Goal: Transaction & Acquisition: Purchase product/service

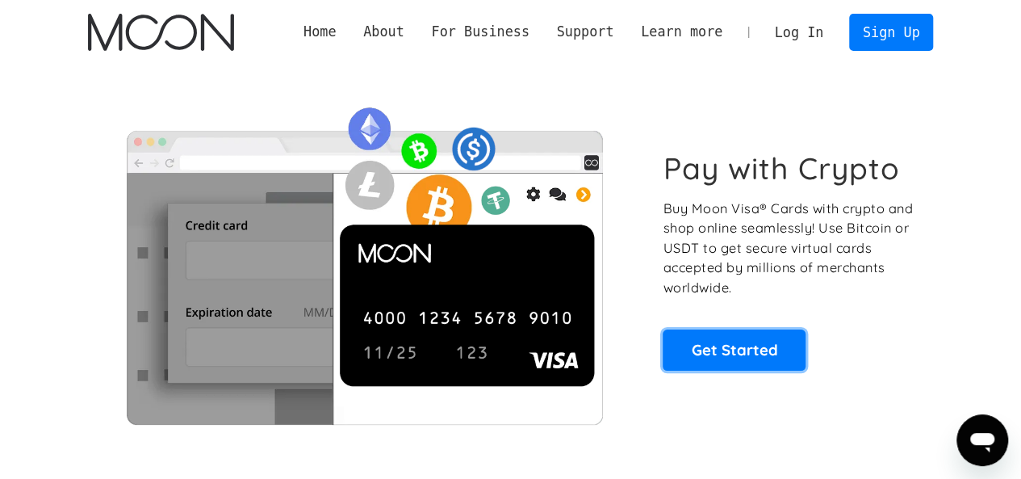
click at [714, 363] on link "Get Started" at bounding box center [734, 349] width 143 height 40
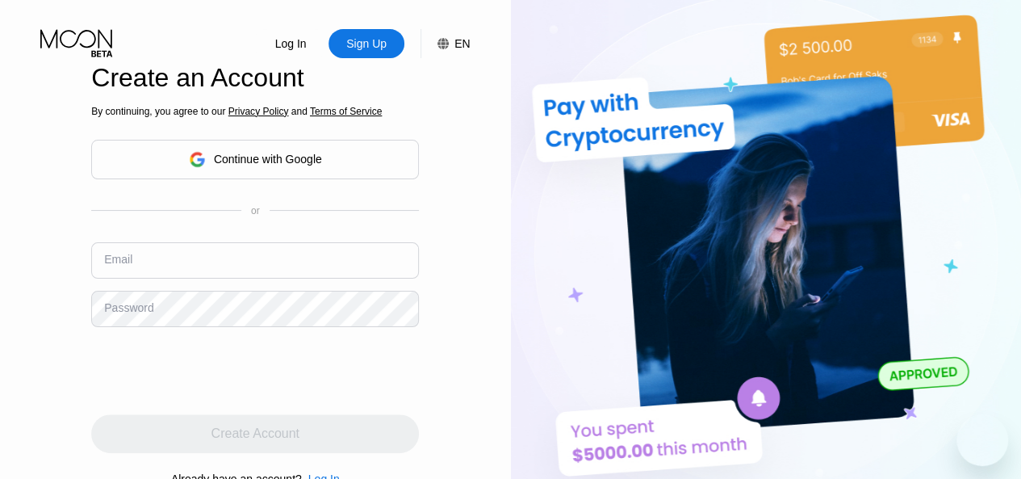
click at [329, 170] on div "Continue with Google" at bounding box center [255, 160] width 328 height 40
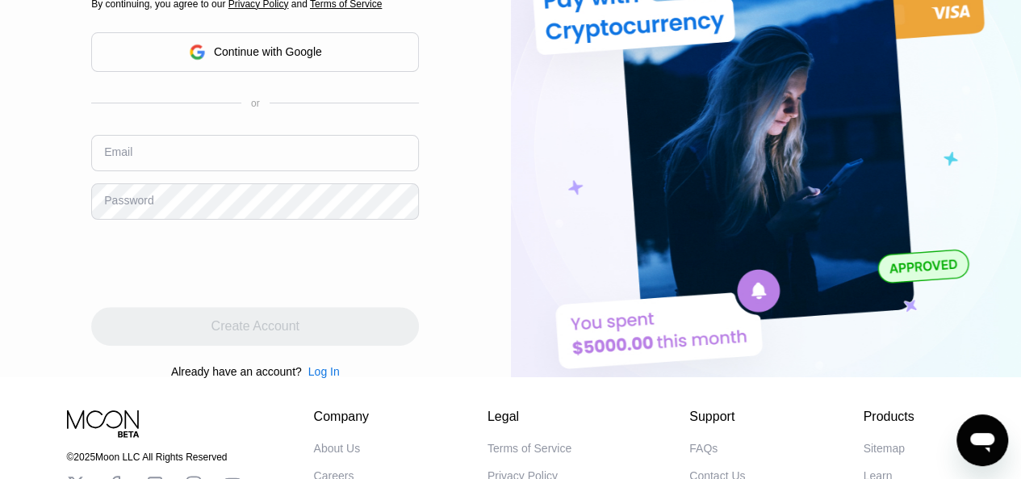
click at [271, 57] on div "Continue with Google" at bounding box center [268, 51] width 108 height 13
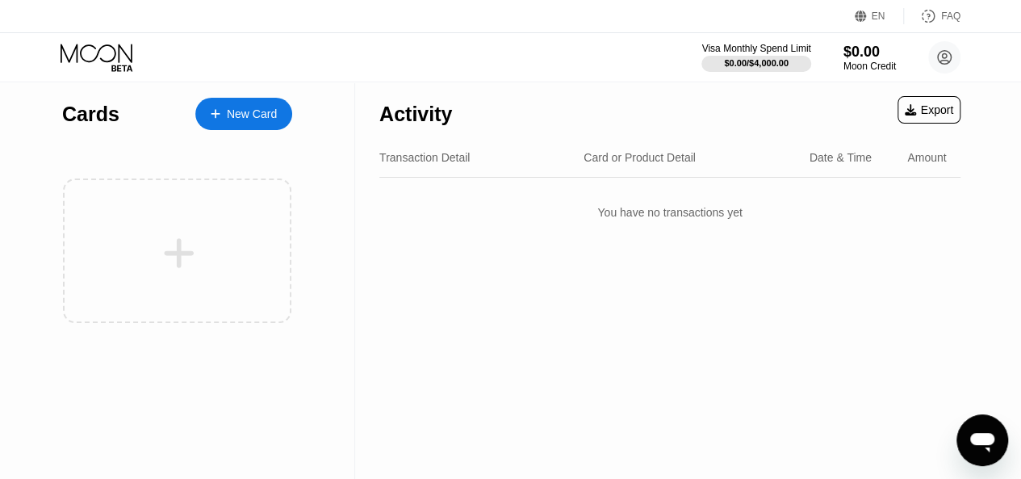
click at [259, 112] on div "New Card" at bounding box center [252, 114] width 50 height 14
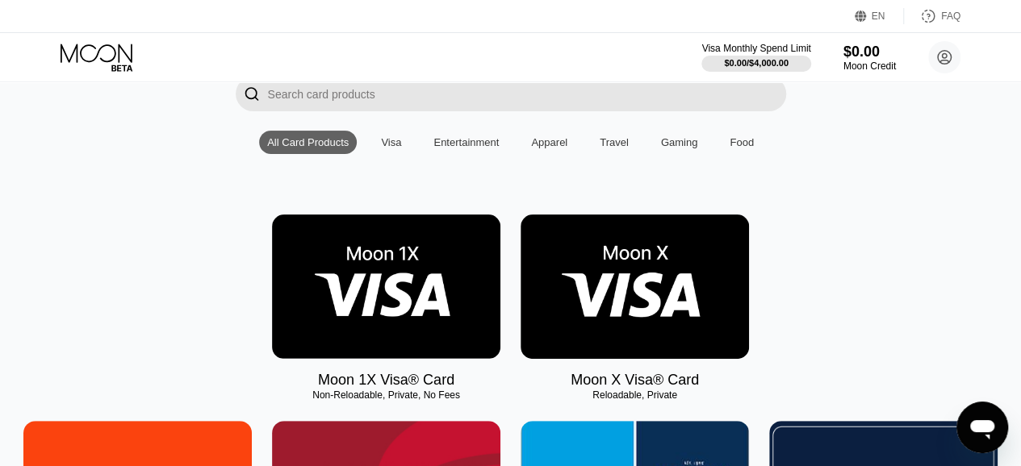
scroll to position [110, 0]
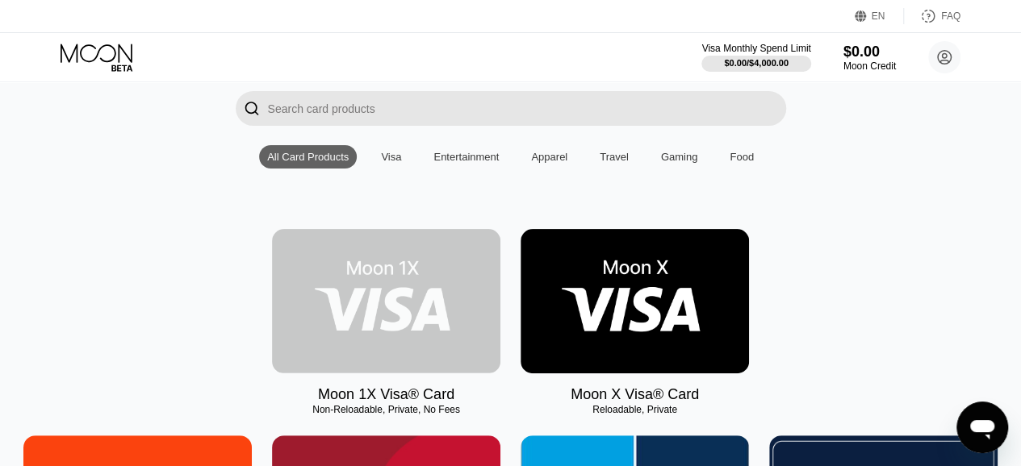
click at [386, 290] on img at bounding box center [386, 301] width 228 height 144
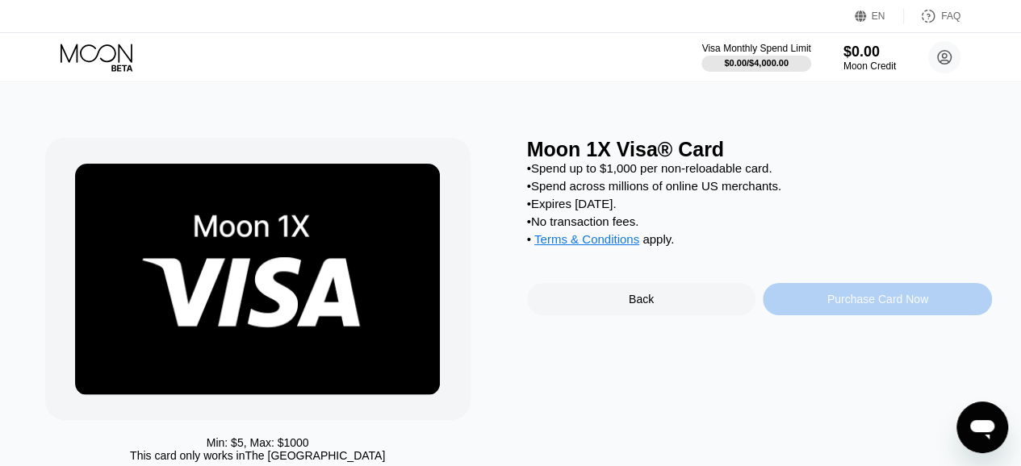
click at [837, 306] on div "Purchase Card Now" at bounding box center [877, 299] width 101 height 13
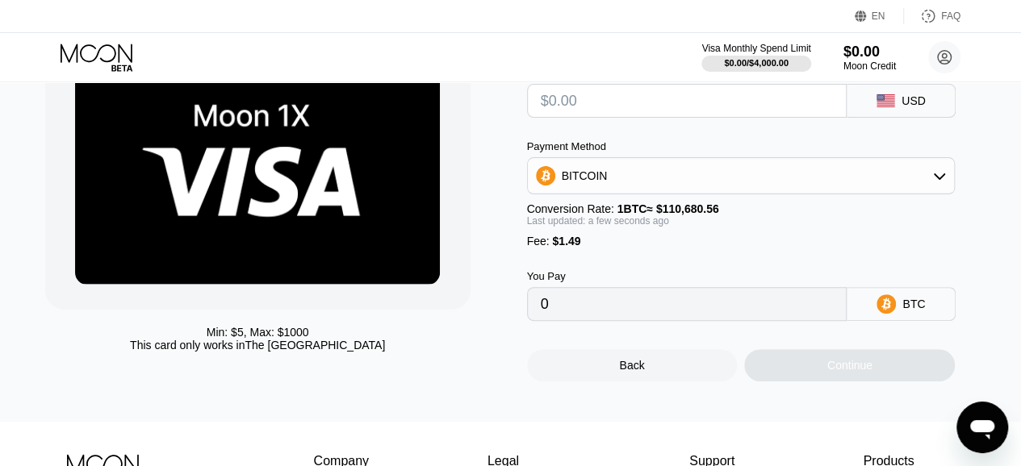
scroll to position [215, 0]
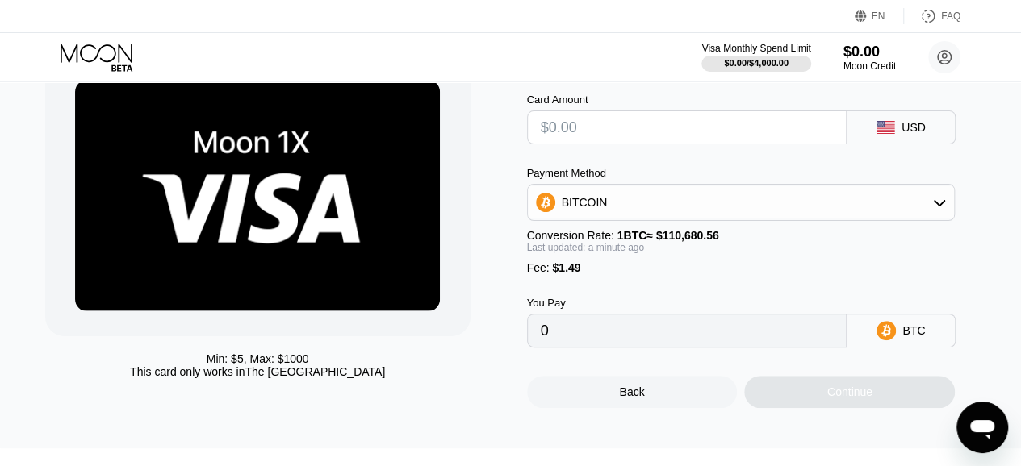
scroll to position [71, 0]
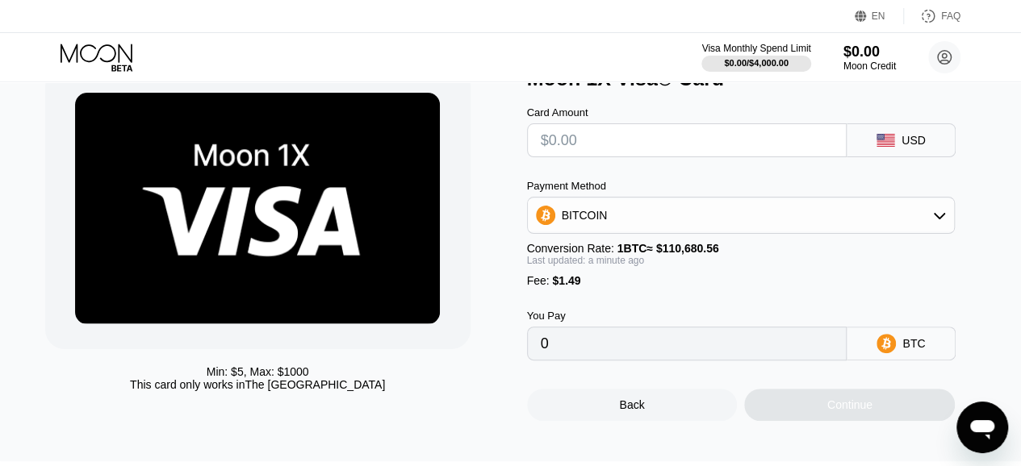
click at [555, 143] on input "text" at bounding box center [687, 140] width 293 height 32
type input "$0"
type input "0.00001347"
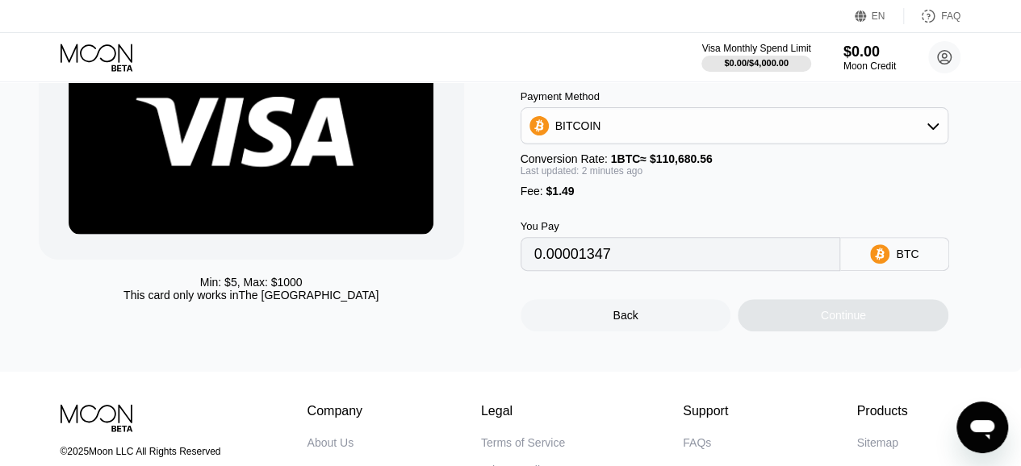
scroll to position [161, 6]
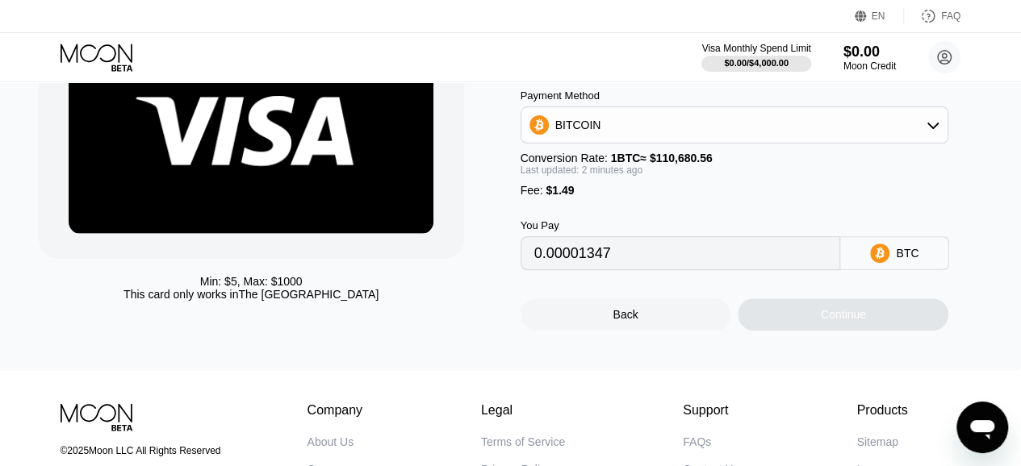
type input "$0"
click at [746, 132] on div "BITCOIN" at bounding box center [734, 125] width 427 height 32
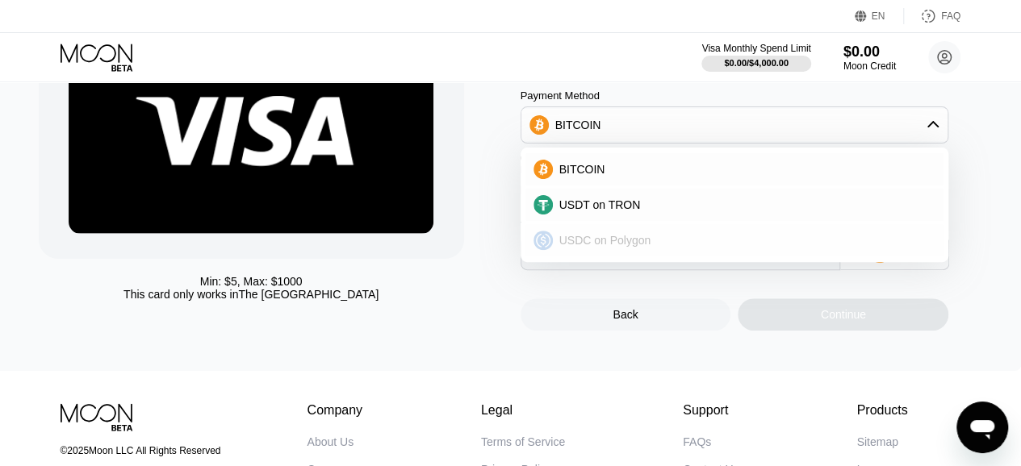
click at [674, 231] on div "USDC on Polygon" at bounding box center [734, 240] width 419 height 32
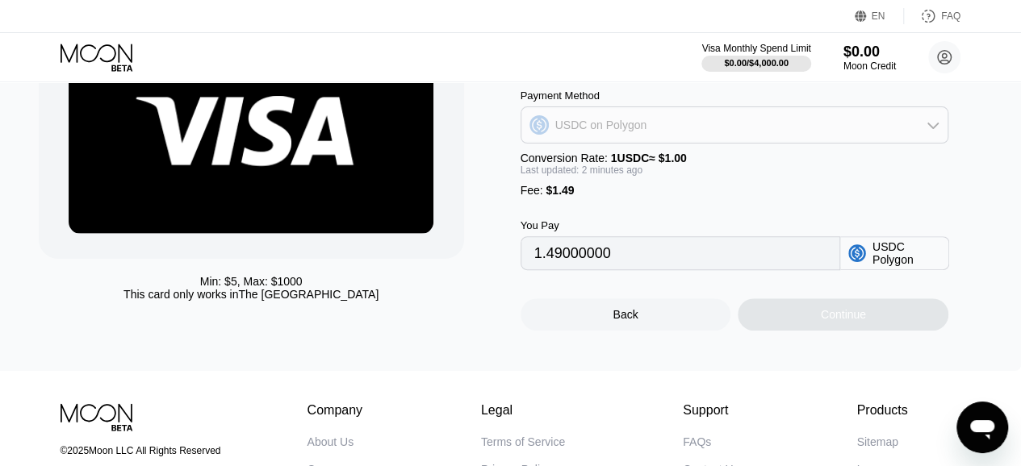
click at [670, 141] on div "USDC on Polygon" at bounding box center [734, 125] width 427 height 32
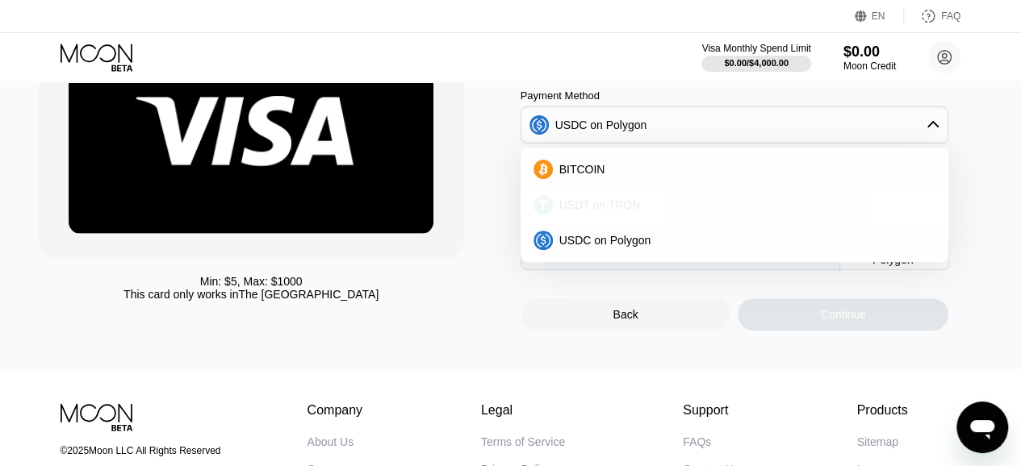
click at [629, 211] on span "USDT on TRON" at bounding box center [600, 205] width 82 height 13
type input "1.51"
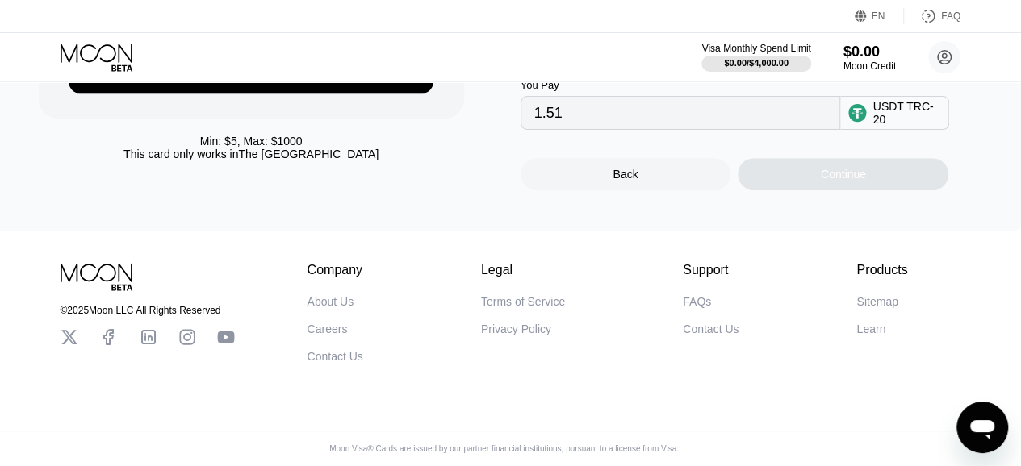
scroll to position [0, 6]
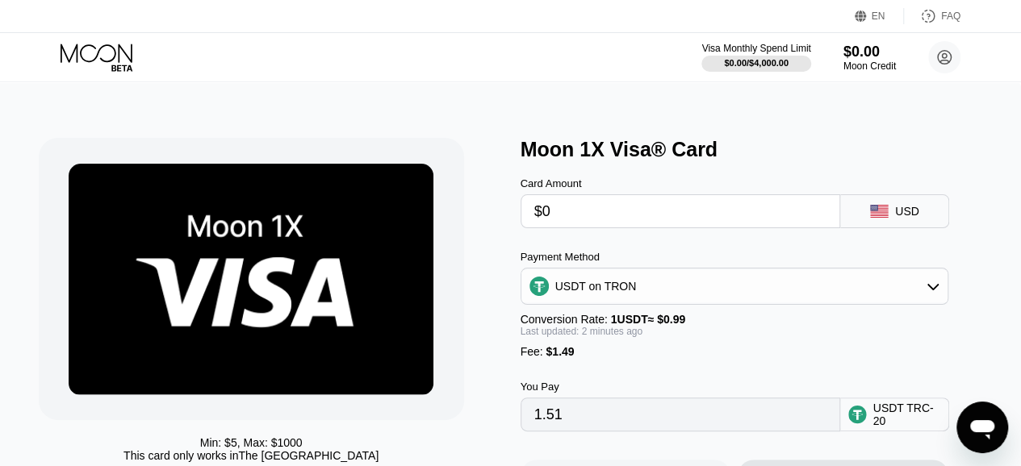
click at [378, 314] on img at bounding box center [251, 280] width 365 height 232
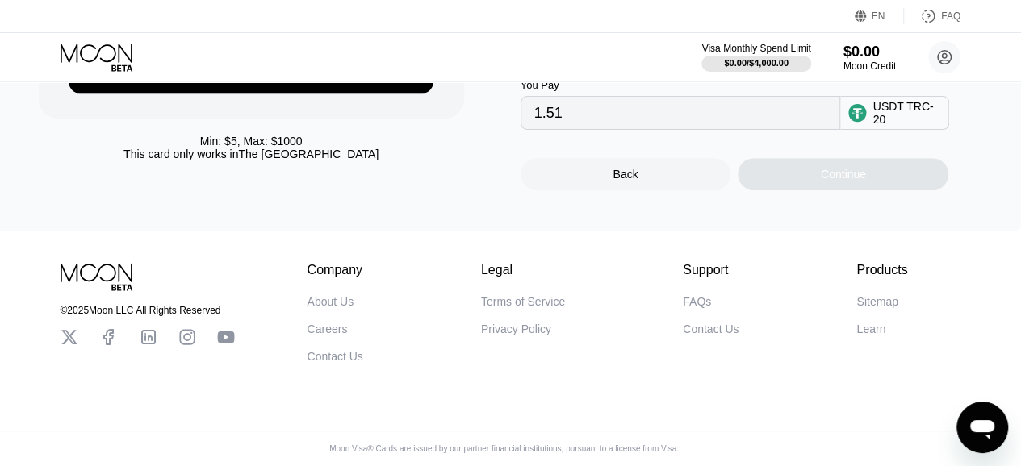
scroll to position [326, 6]
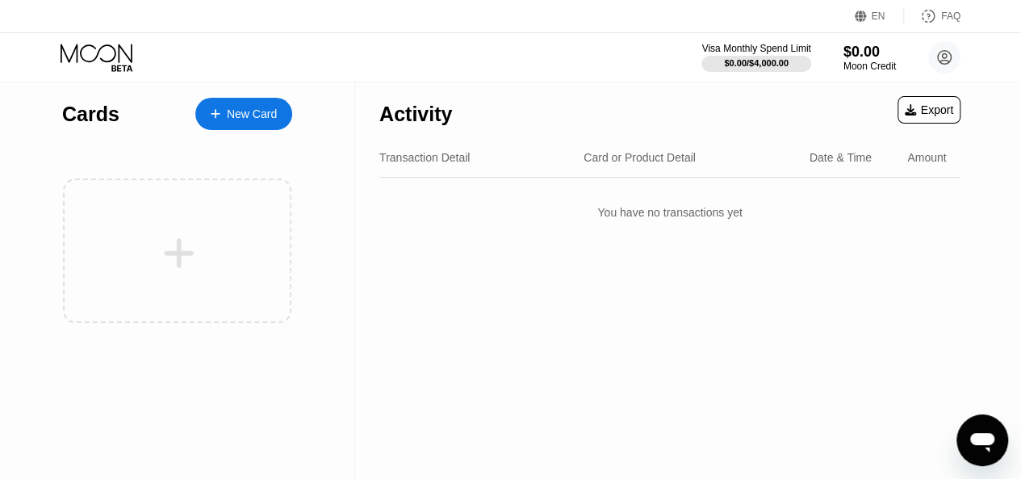
click at [220, 121] on div "New Card" at bounding box center [243, 114] width 97 height 32
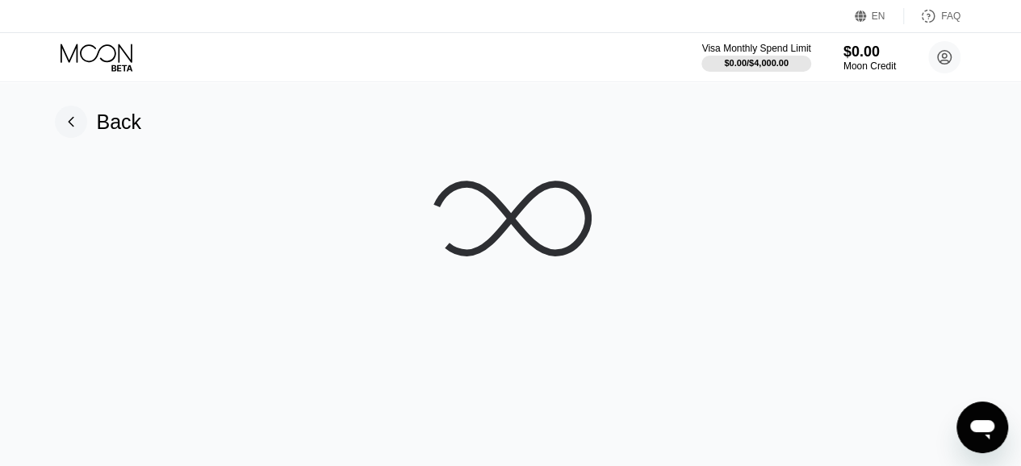
drag, startPoint x: 220, startPoint y: 121, endPoint x: 416, endPoint y: 172, distance: 203.4
click at [416, 172] on div "Back" at bounding box center [510, 274] width 1033 height 385
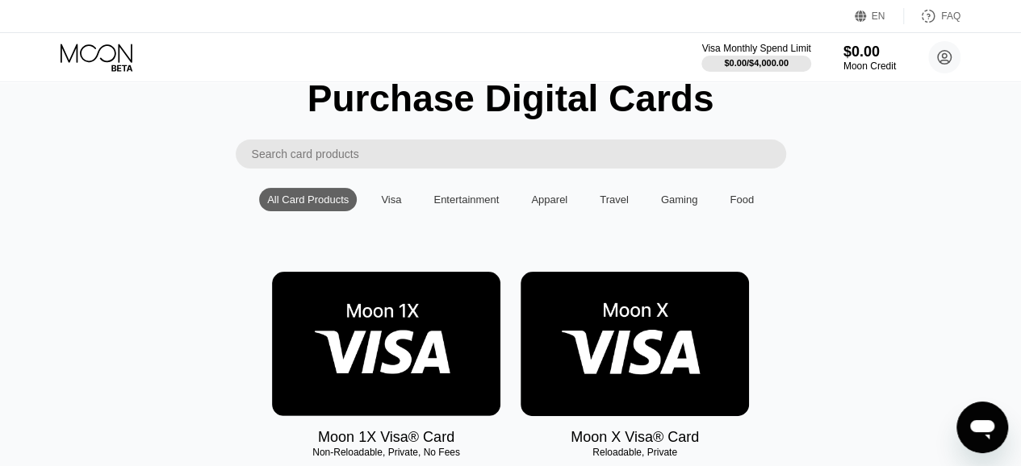
scroll to position [63, 0]
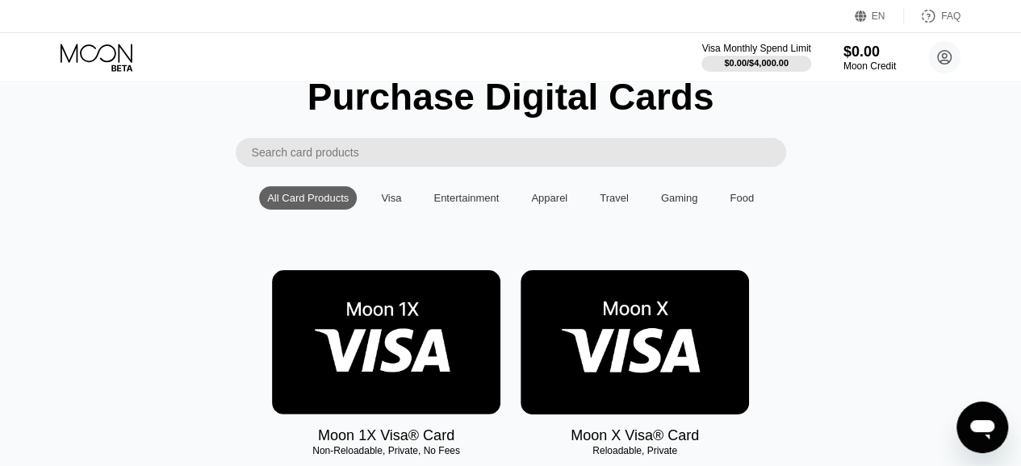
click at [399, 204] on div "Visa" at bounding box center [391, 198] width 20 height 12
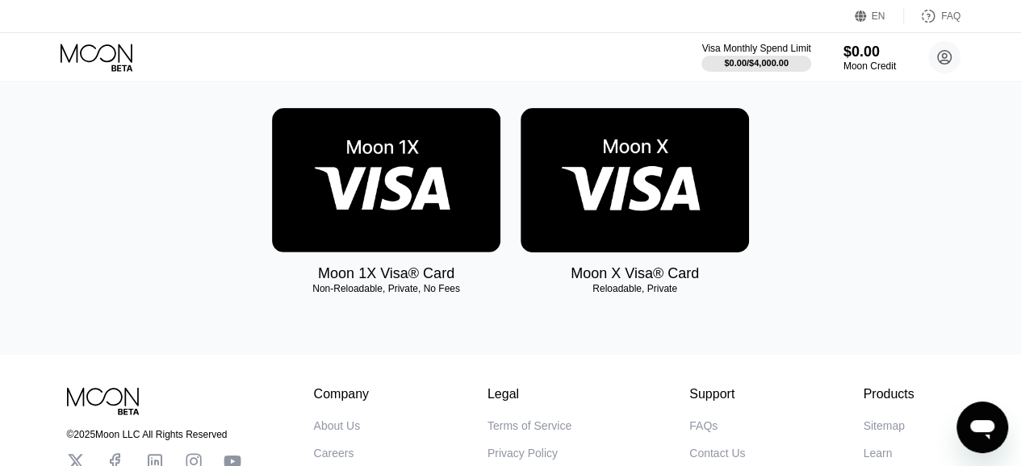
scroll to position [184, 0]
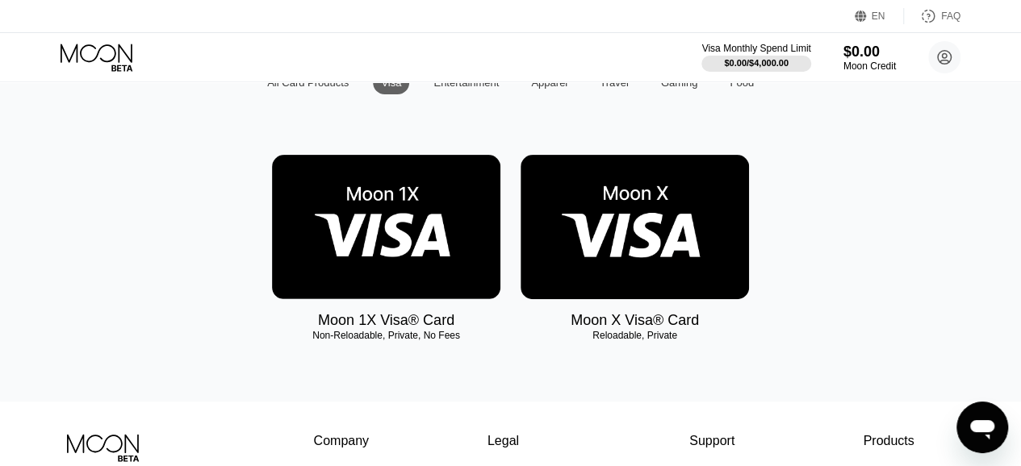
click at [621, 309] on div "Moon X Visa® Card Reloadable, Private" at bounding box center [635, 242] width 228 height 174
click at [636, 219] on img at bounding box center [635, 227] width 228 height 144
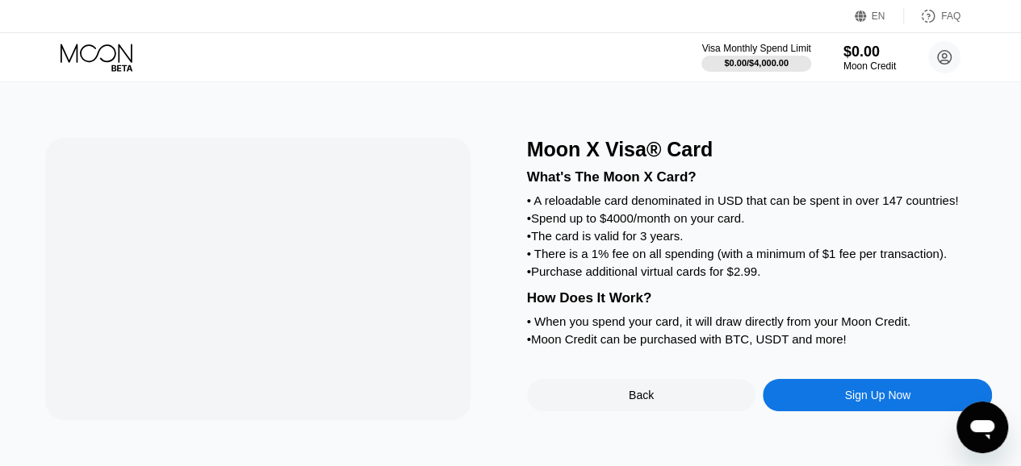
scroll to position [0, 0]
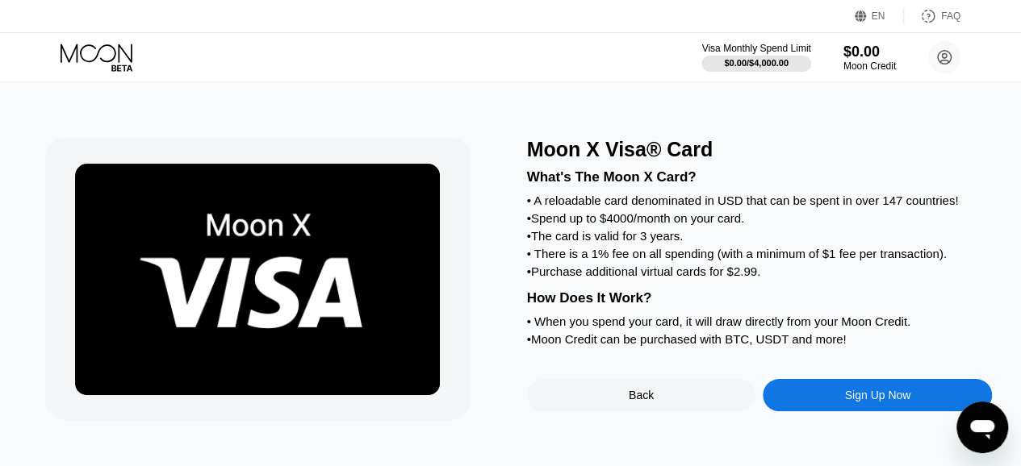
click at [823, 412] on div "Sign Up Now" at bounding box center [877, 395] width 229 height 32
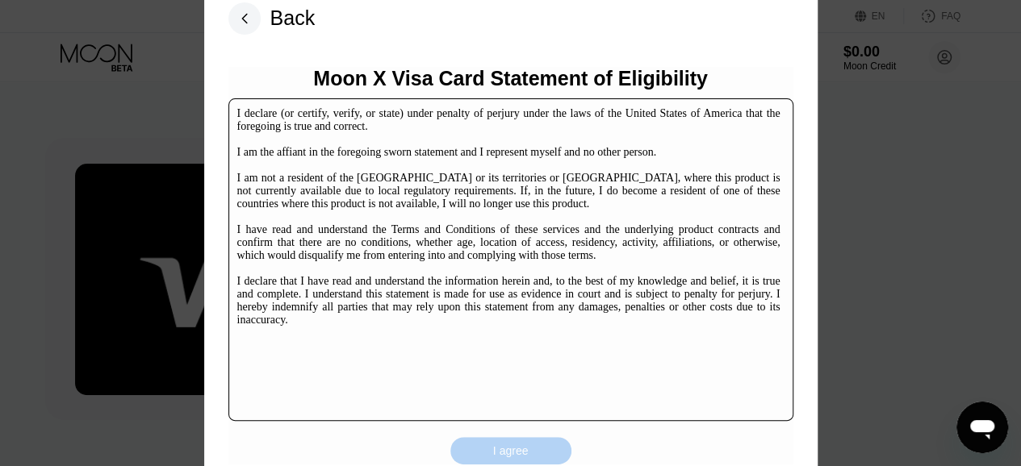
click at [506, 441] on div "I agree" at bounding box center [510, 450] width 121 height 27
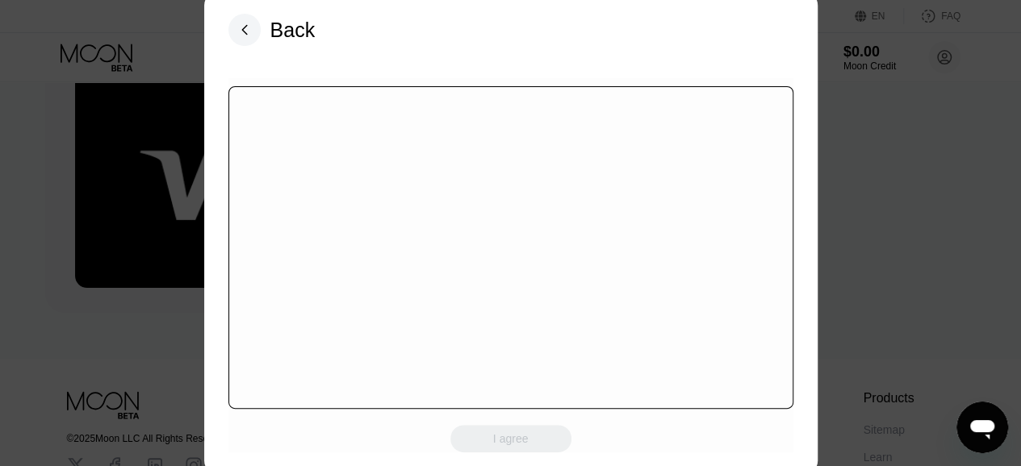
click at [257, 22] on rect at bounding box center [244, 30] width 32 height 32
click at [238, 27] on rect at bounding box center [244, 30] width 32 height 32
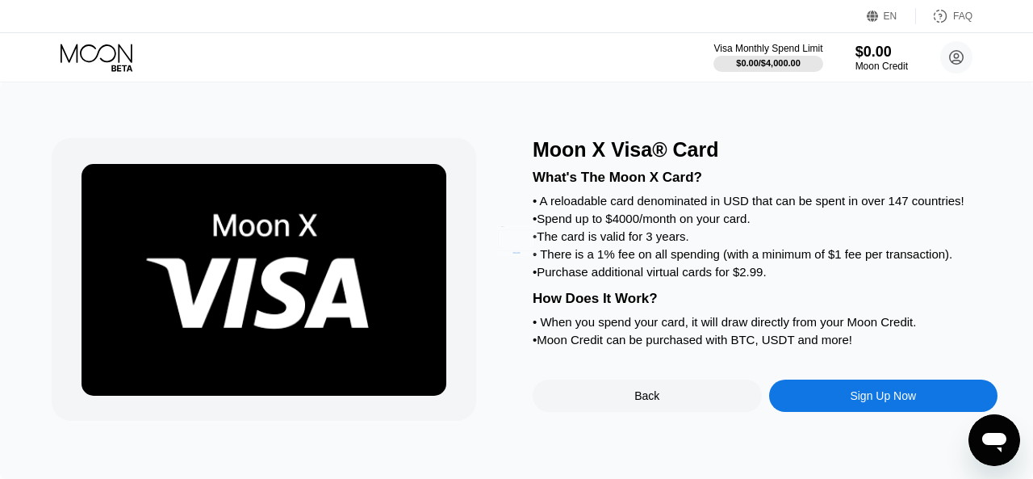
click at [862, 153] on div at bounding box center [516, 239] width 1033 height 479
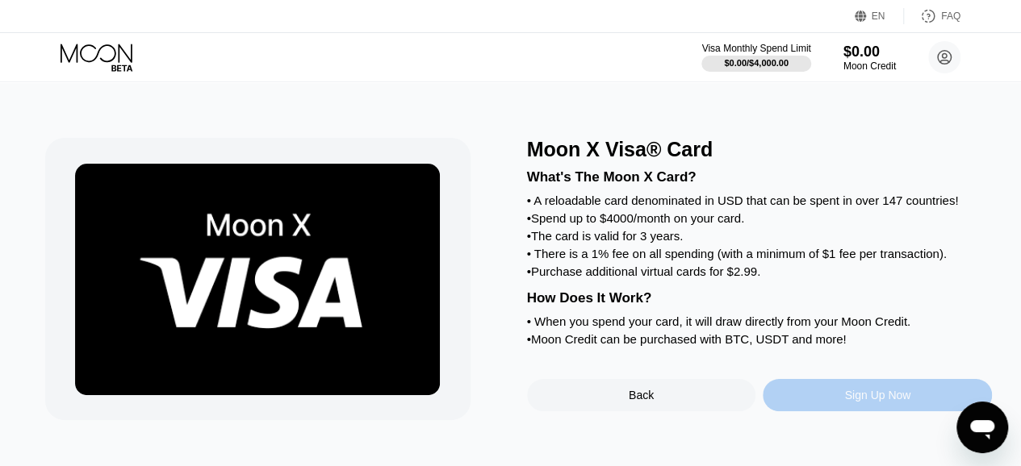
click at [853, 402] on div "Sign Up Now" at bounding box center [877, 395] width 66 height 13
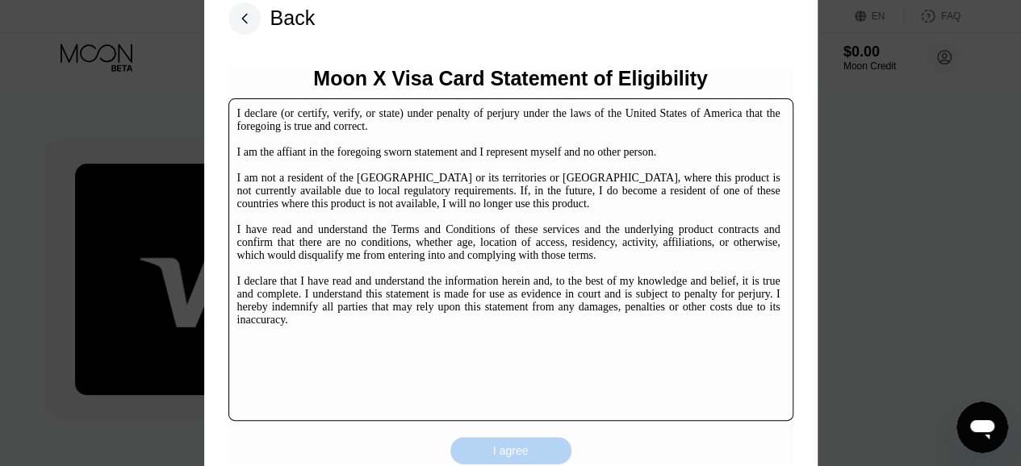
click at [487, 454] on div "I agree" at bounding box center [510, 450] width 121 height 27
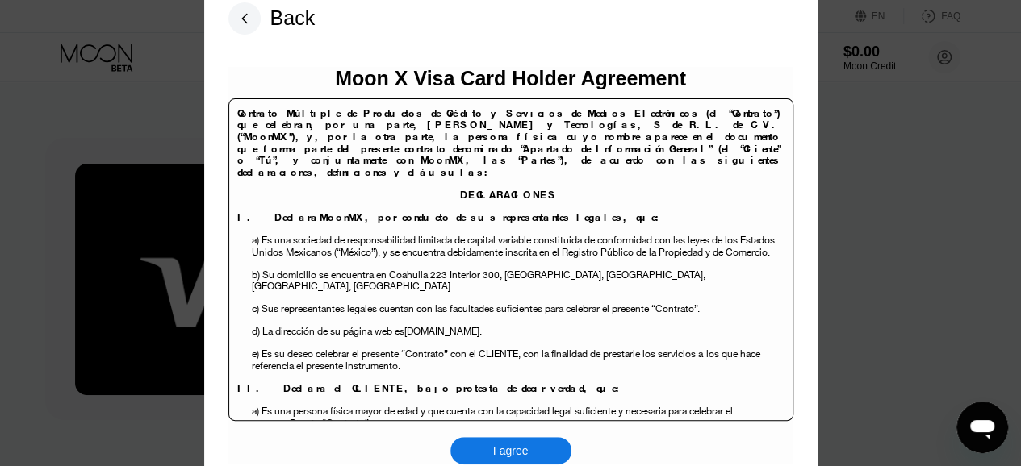
click at [487, 454] on div "I agree" at bounding box center [510, 450] width 121 height 27
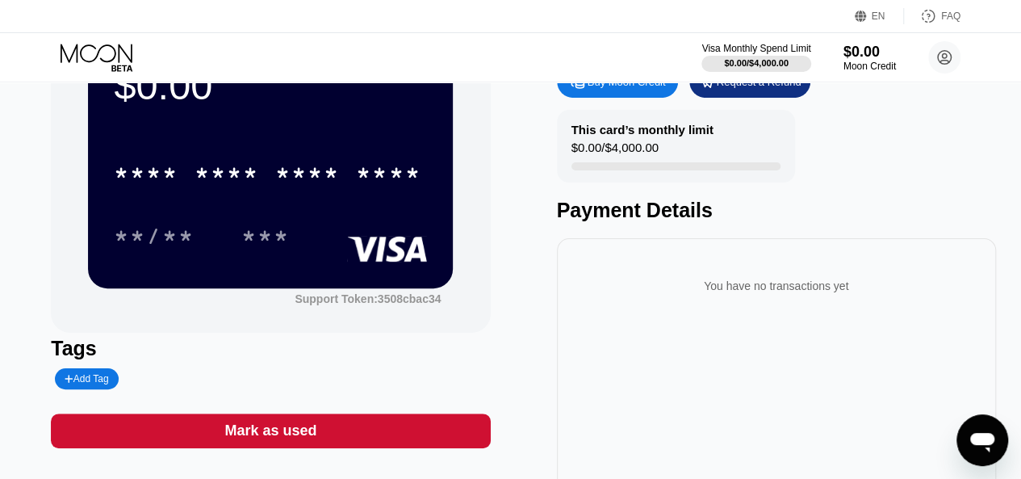
scroll to position [98, 0]
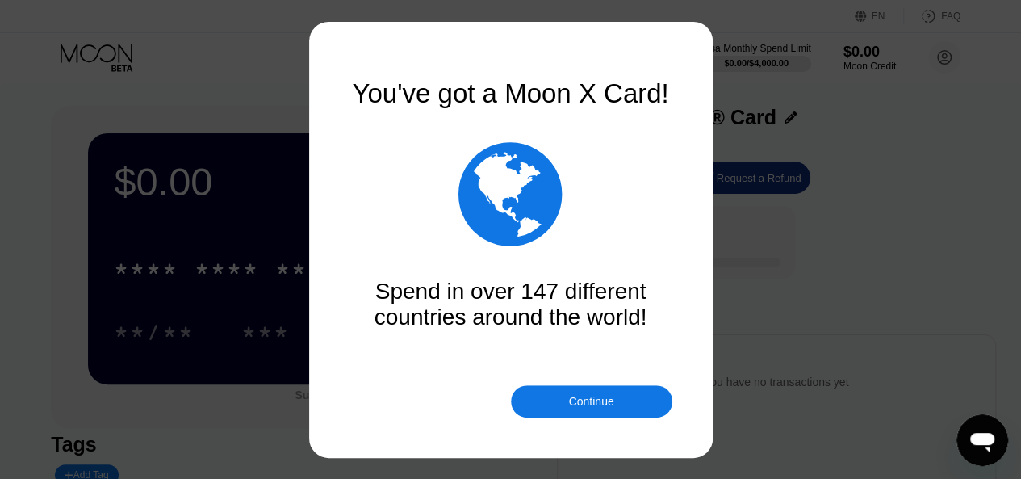
click at [566, 404] on div "Continue" at bounding box center [591, 401] width 161 height 32
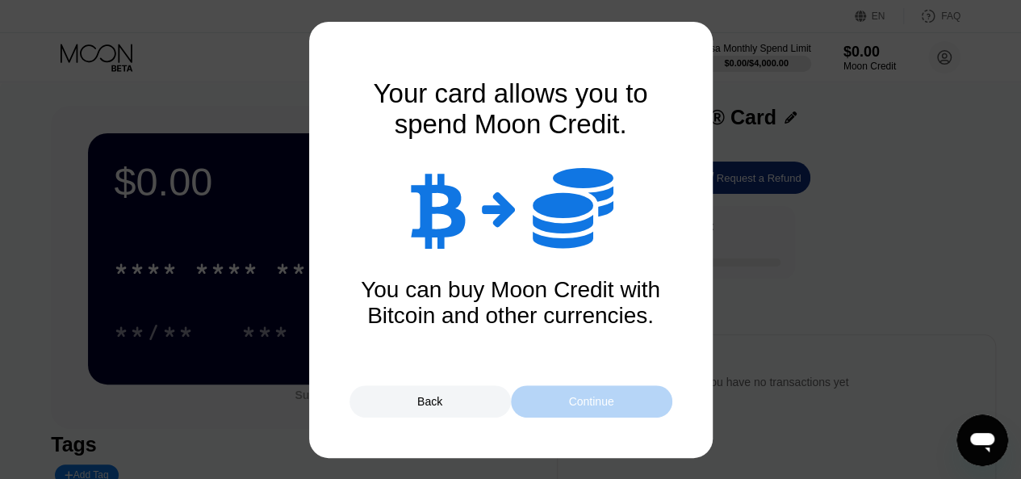
click at [566, 404] on div "Continue" at bounding box center [591, 401] width 161 height 32
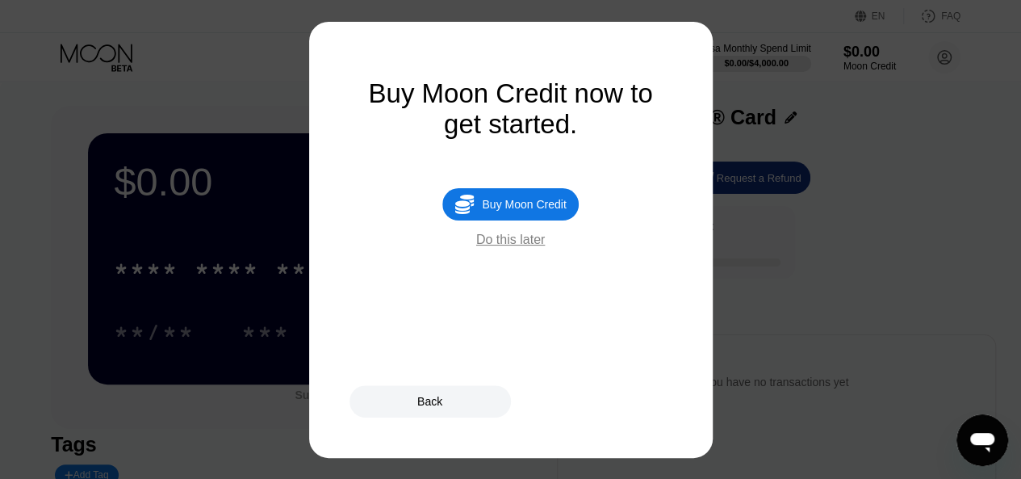
click at [518, 247] on div "Do this later" at bounding box center [510, 239] width 69 height 15
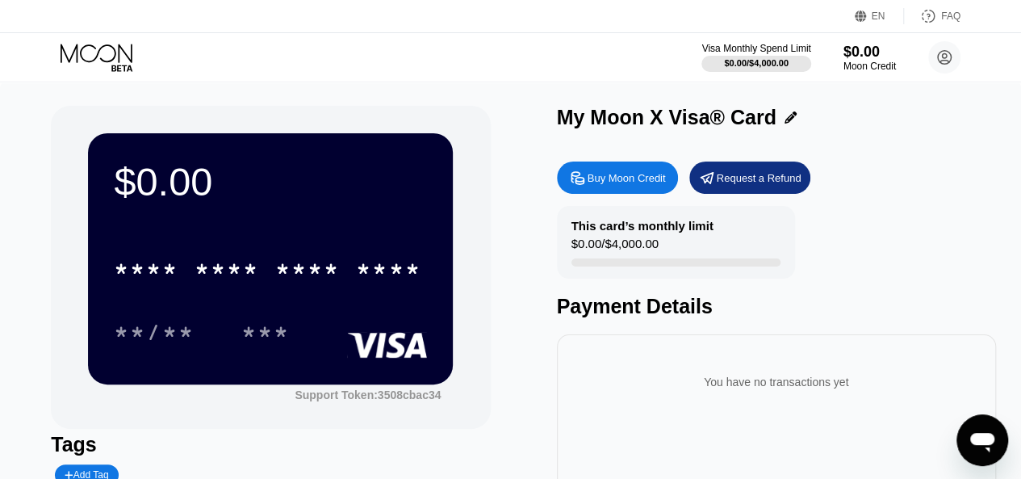
click at [599, 177] on div "Buy Moon Credit" at bounding box center [627, 178] width 78 height 14
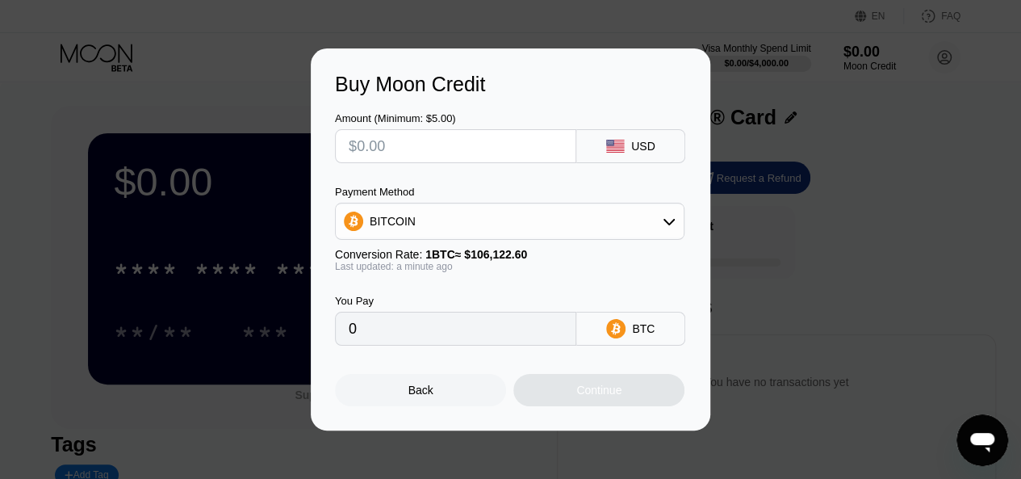
click at [470, 154] on input "text" at bounding box center [456, 146] width 214 height 32
click at [773, 96] on div "Buy Moon Credit Amount (Minimum: $5.00) USD Payment Method BITCOIN Conversion R…" at bounding box center [510, 239] width 1021 height 382
click at [395, 391] on div "Back" at bounding box center [420, 390] width 171 height 32
